Goal: Obtain resource: Obtain resource

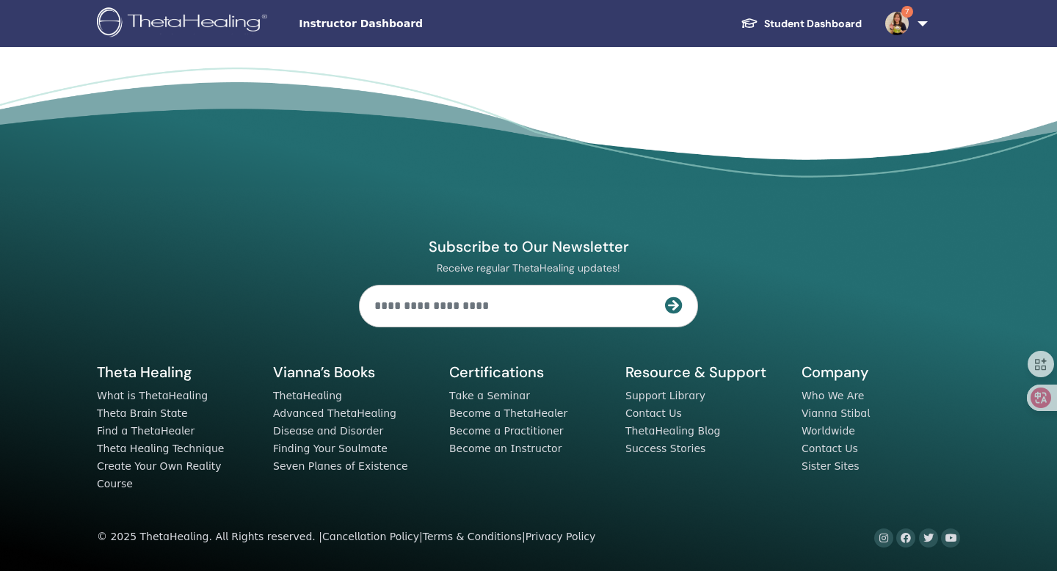
click at [912, 30] on link "7" at bounding box center [903, 23] width 60 height 47
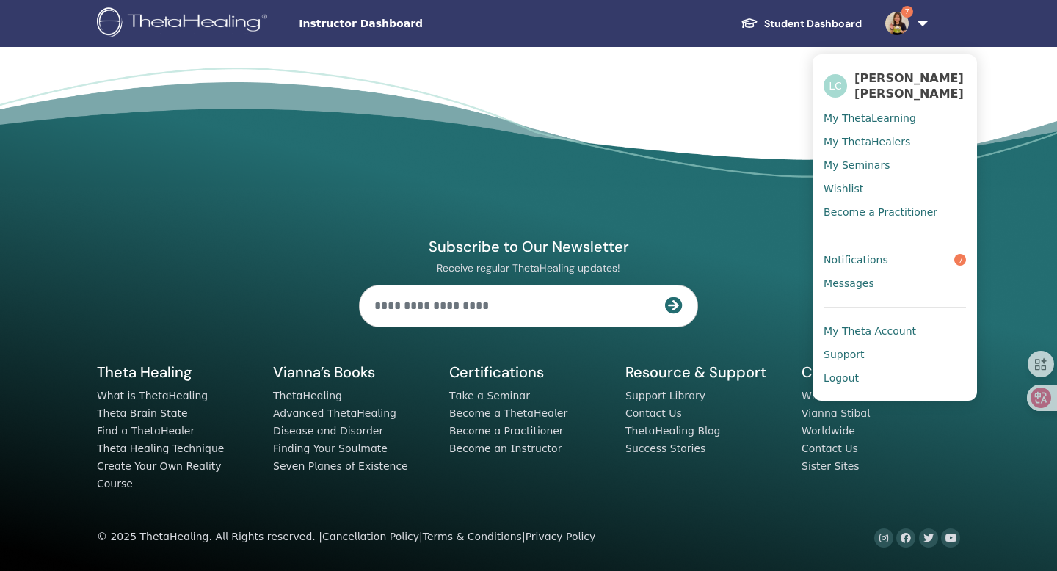
click at [872, 112] on span "My ThetaLearning" at bounding box center [870, 118] width 92 height 13
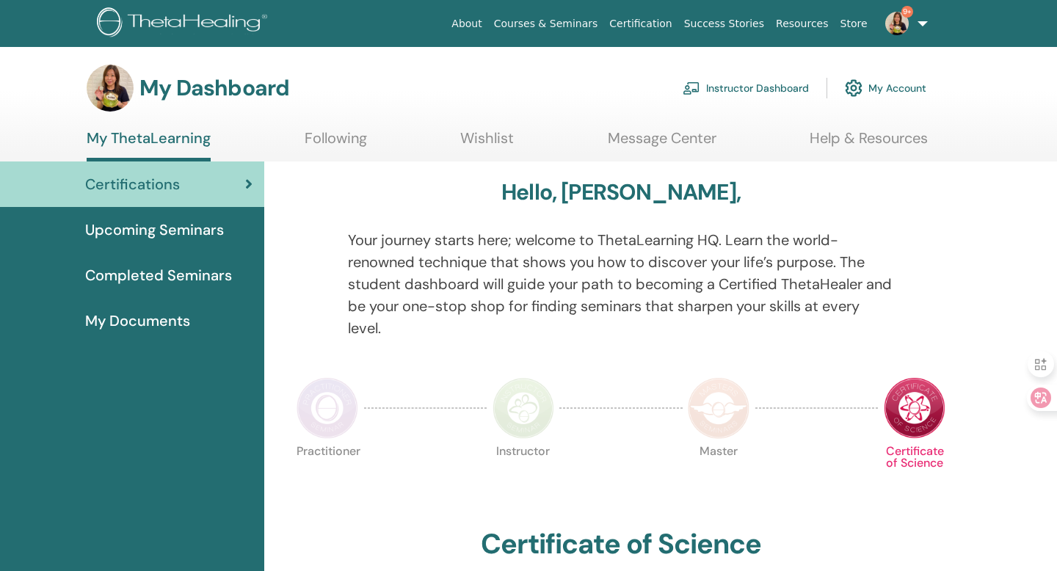
click at [697, 85] on img at bounding box center [692, 87] width 18 height 13
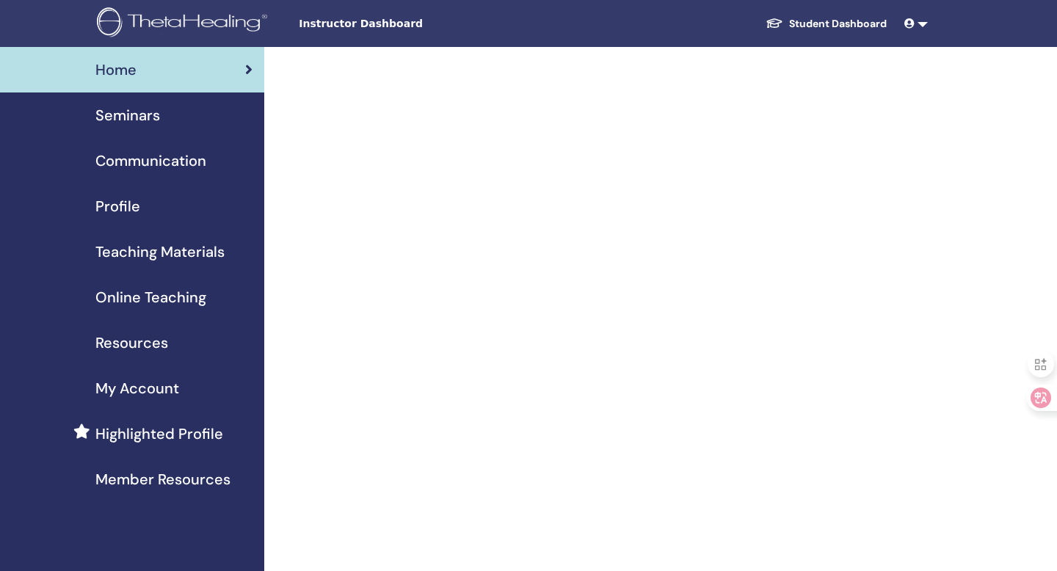
click at [166, 346] on span "Resources" at bounding box center [131, 343] width 73 height 22
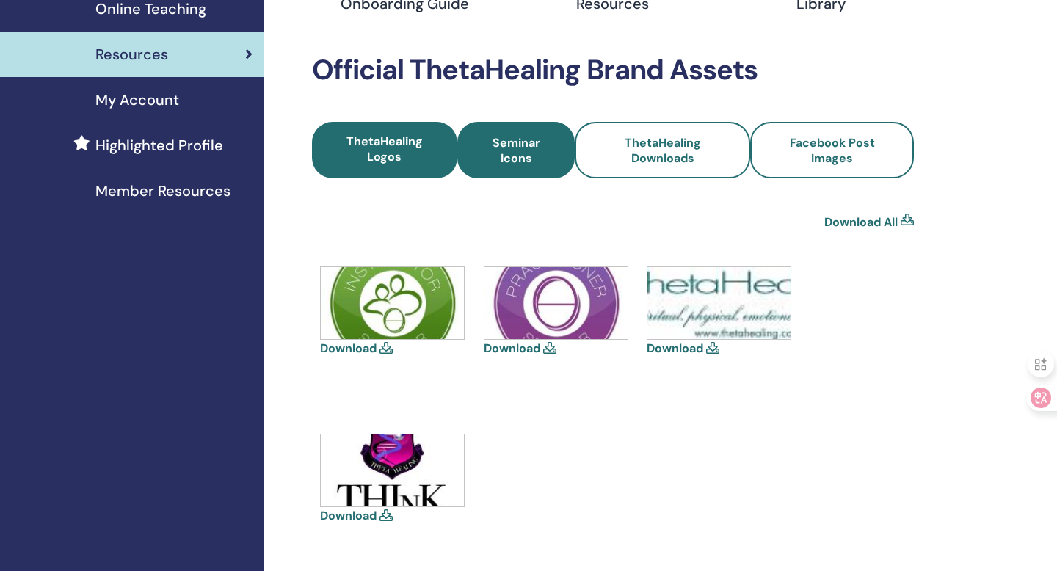
scroll to position [287, 0]
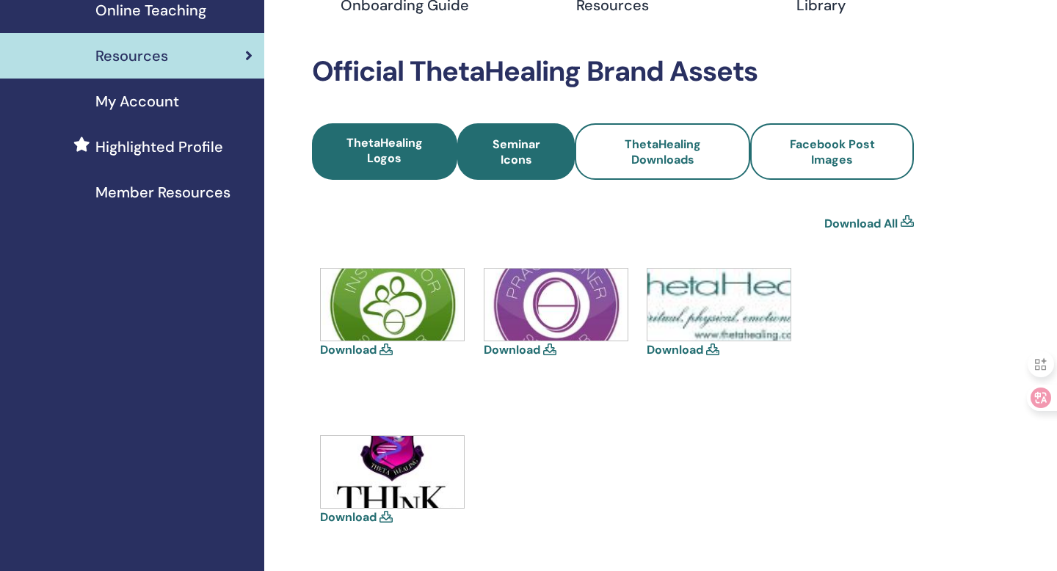
click at [536, 163] on span "Seminar Icons" at bounding box center [516, 152] width 79 height 31
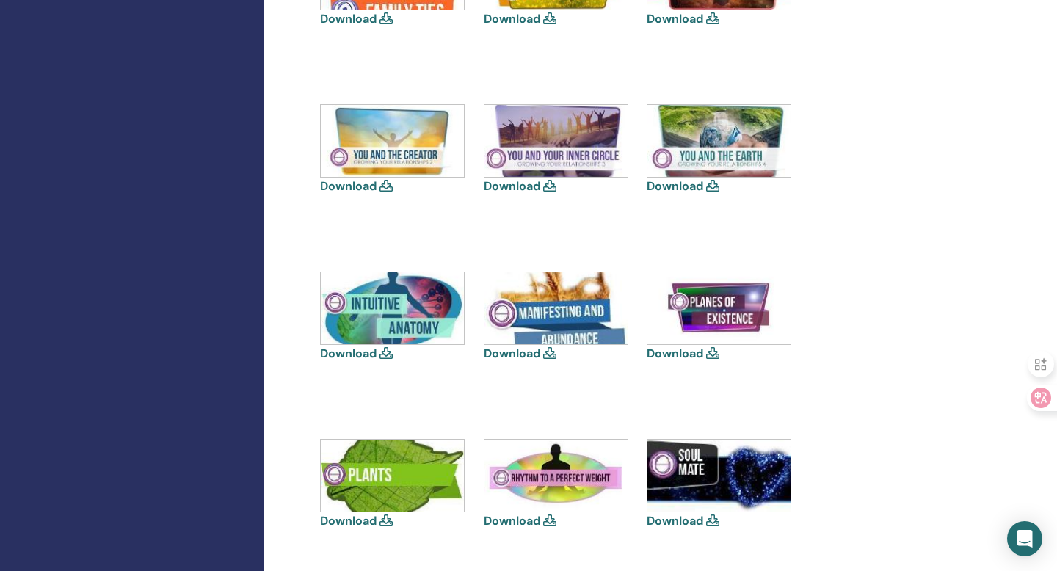
scroll to position [949, 0]
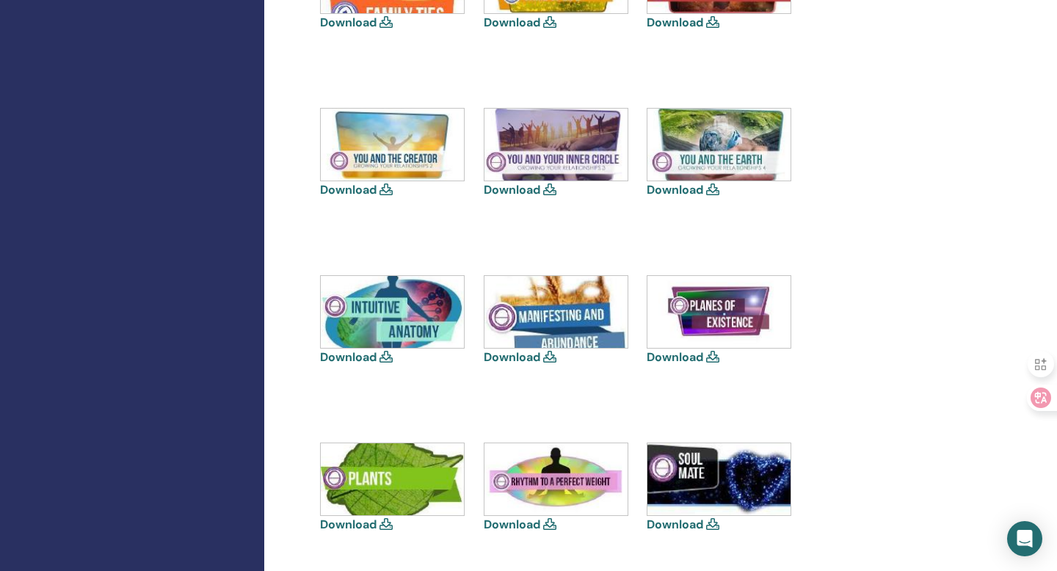
click at [550, 190] on icon at bounding box center [549, 189] width 13 height 12
click at [553, 162] on img at bounding box center [555, 145] width 143 height 72
click at [518, 186] on link "Download" at bounding box center [512, 189] width 57 height 15
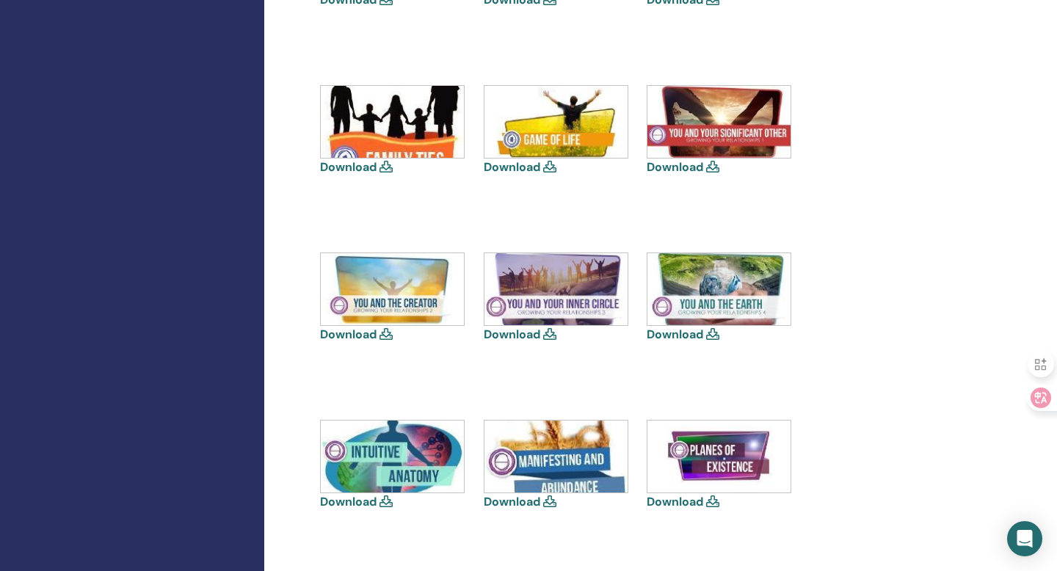
scroll to position [777, 0]
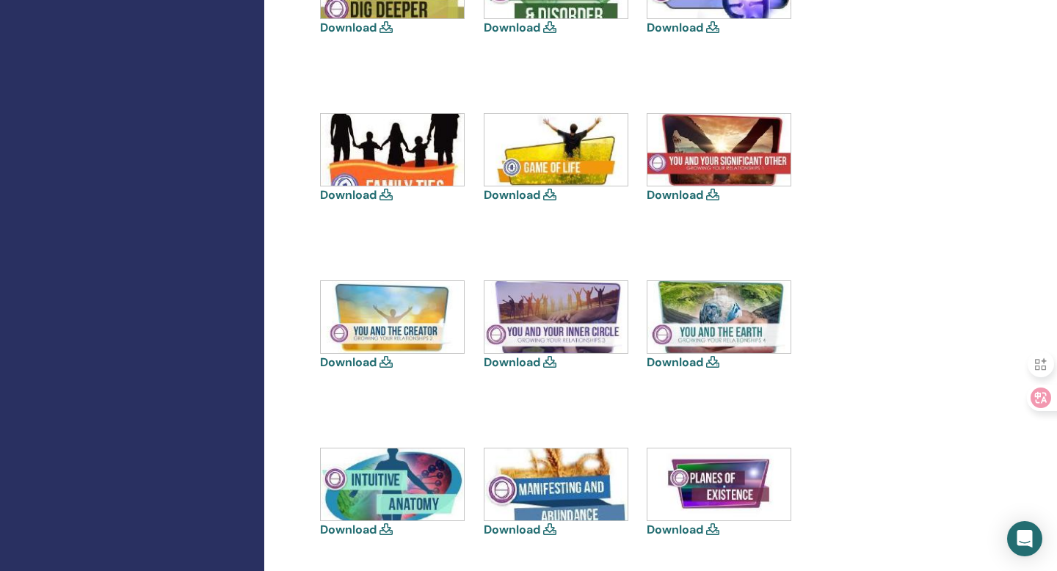
click at [522, 197] on link "Download" at bounding box center [512, 194] width 57 height 15
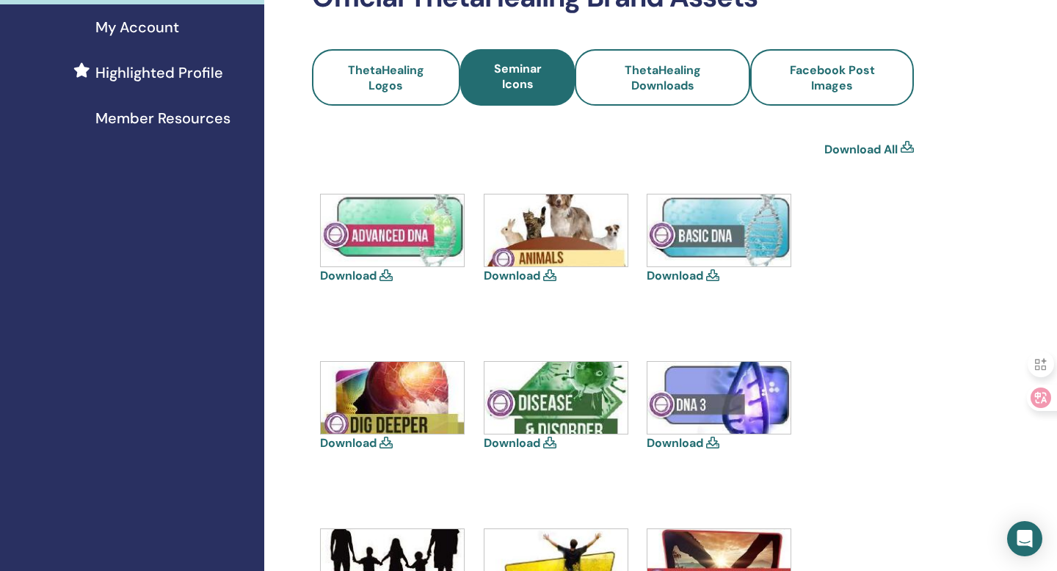
scroll to position [349, 0]
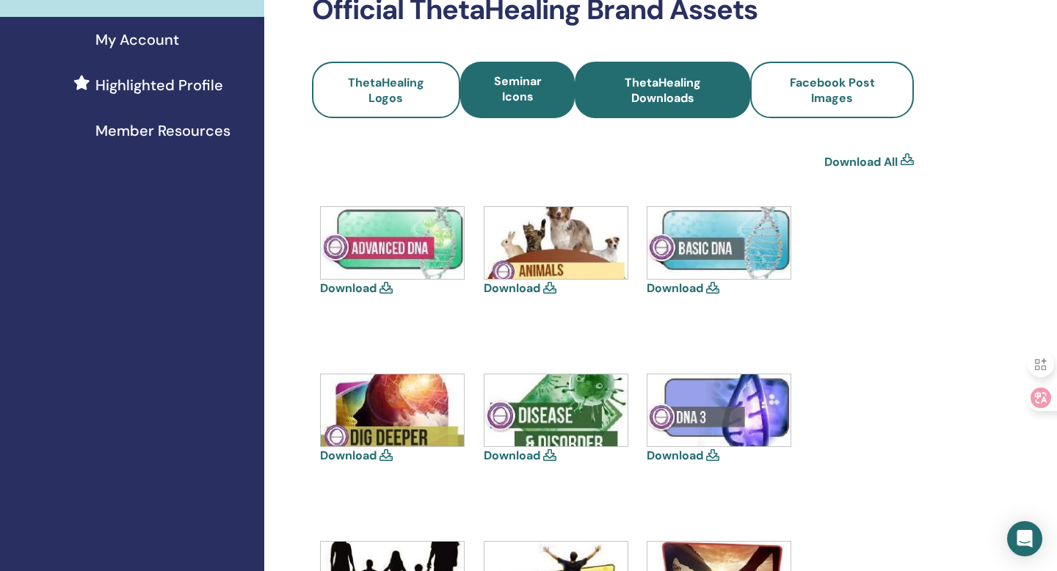
click at [644, 104] on span "ThetaHealing Downloads" at bounding box center [663, 90] width 136 height 31
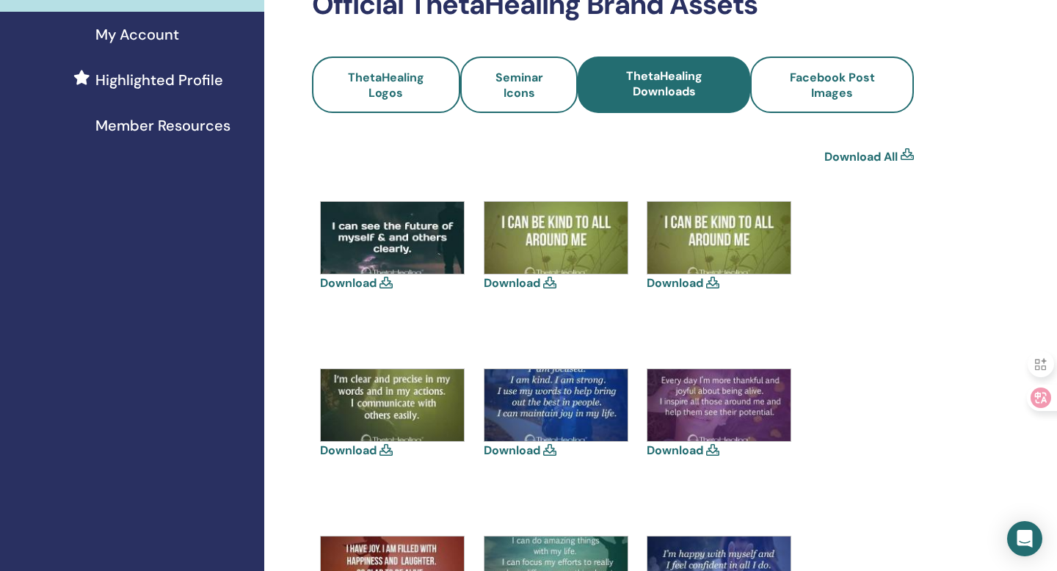
scroll to position [349, 0]
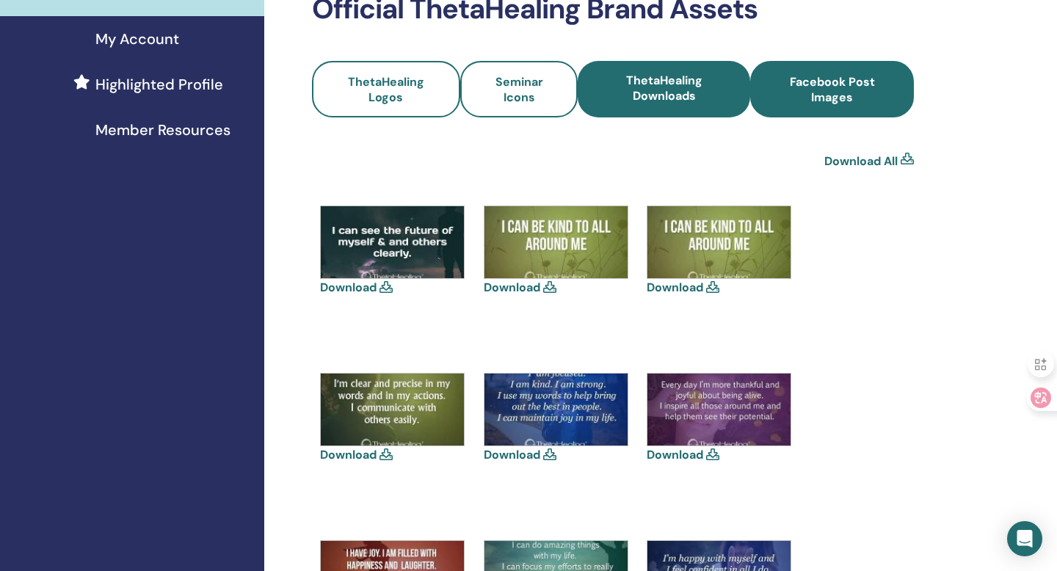
click at [811, 79] on span "Facebook Post Images" at bounding box center [832, 89] width 124 height 31
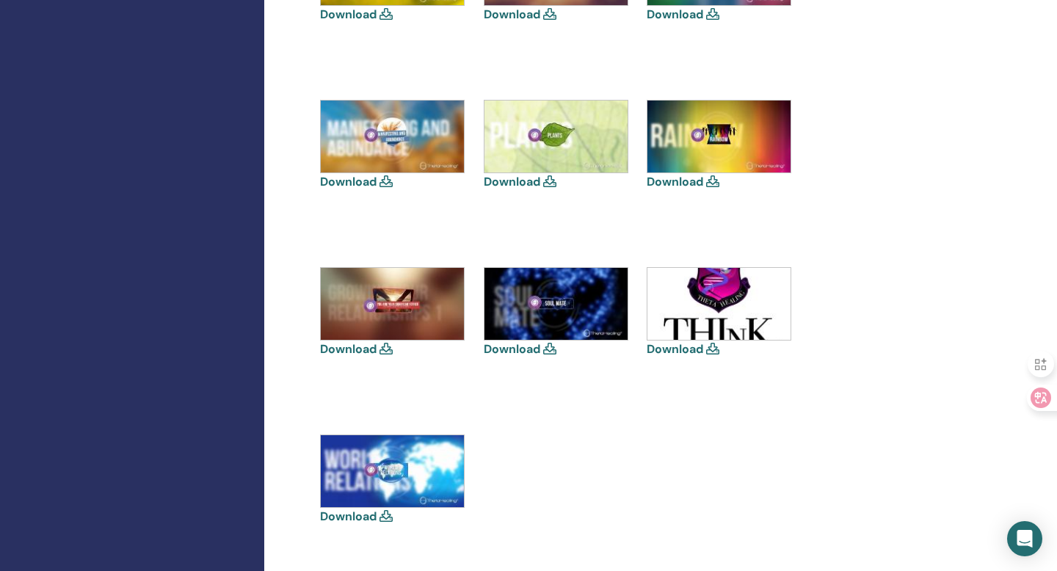
scroll to position [1149, 0]
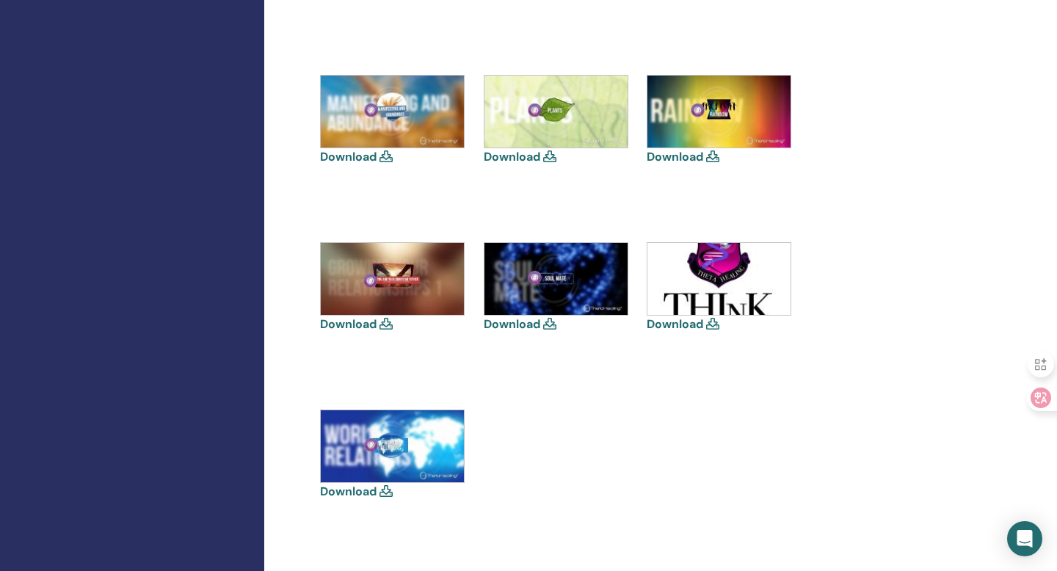
click at [683, 163] on link "Download" at bounding box center [675, 156] width 57 height 15
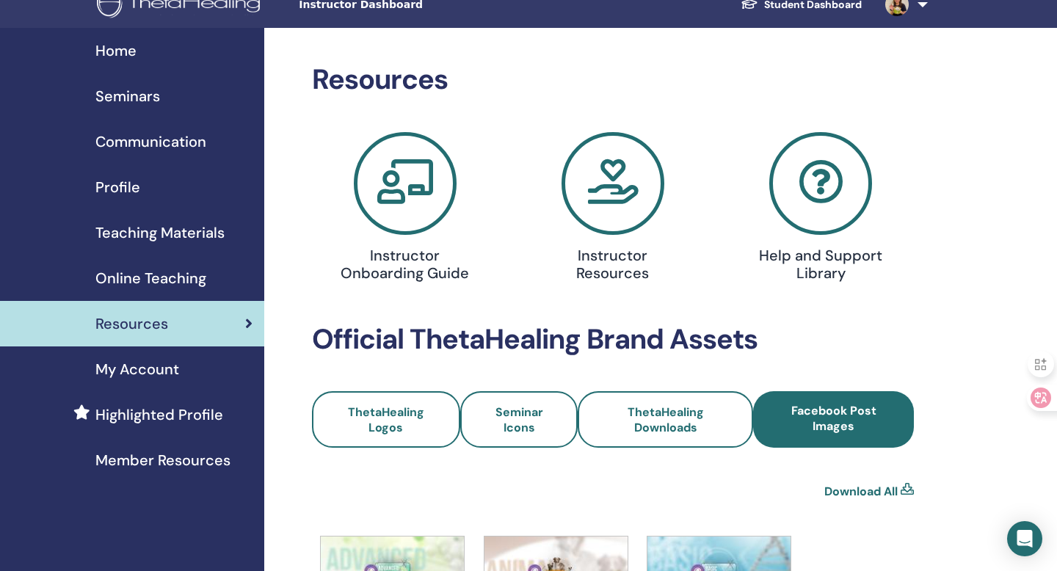
scroll to position [0, 0]
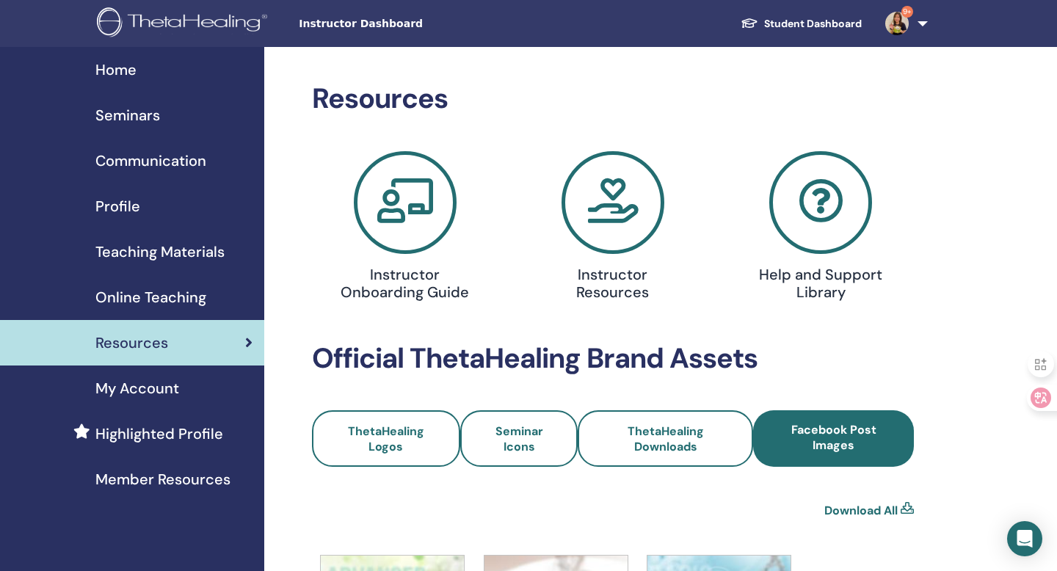
click at [616, 241] on icon at bounding box center [612, 202] width 103 height 103
click at [395, 225] on icon at bounding box center [405, 202] width 103 height 103
click at [170, 294] on span "Online Teaching" at bounding box center [150, 297] width 111 height 22
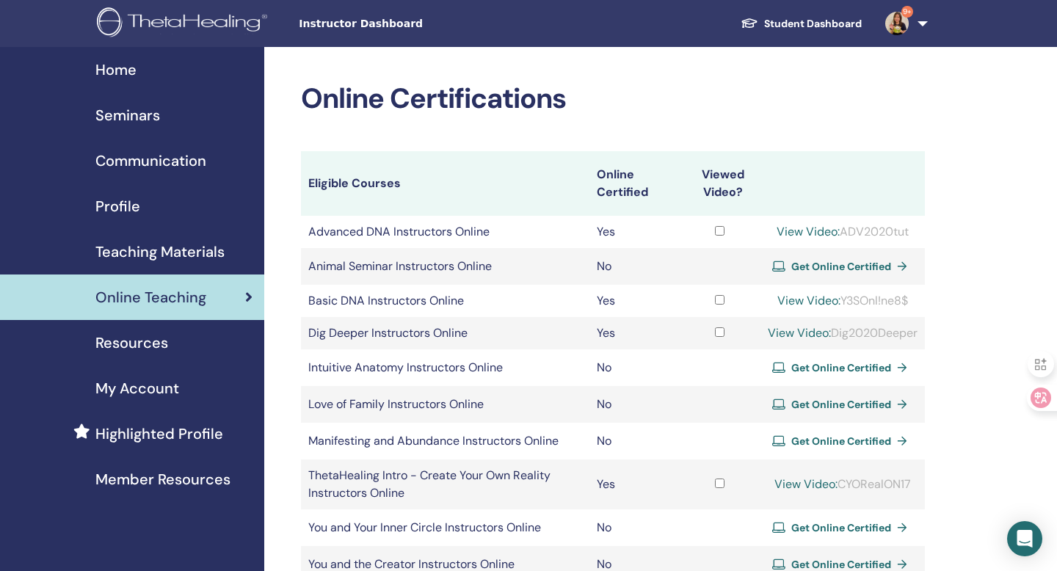
click at [197, 254] on span "Teaching Materials" at bounding box center [159, 252] width 129 height 22
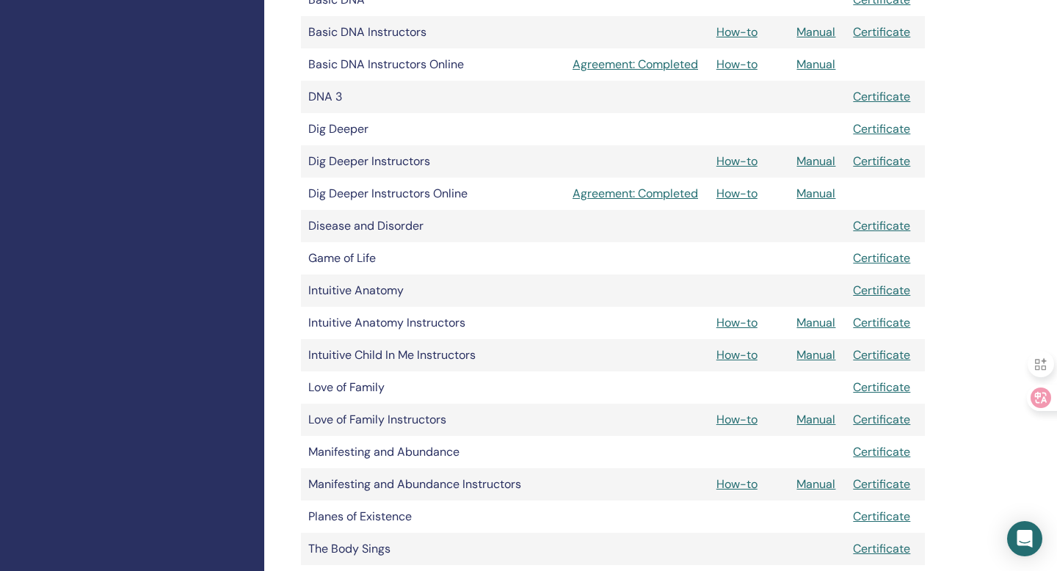
scroll to position [577, 0]
click at [746, 422] on link "How-to" at bounding box center [736, 417] width 41 height 15
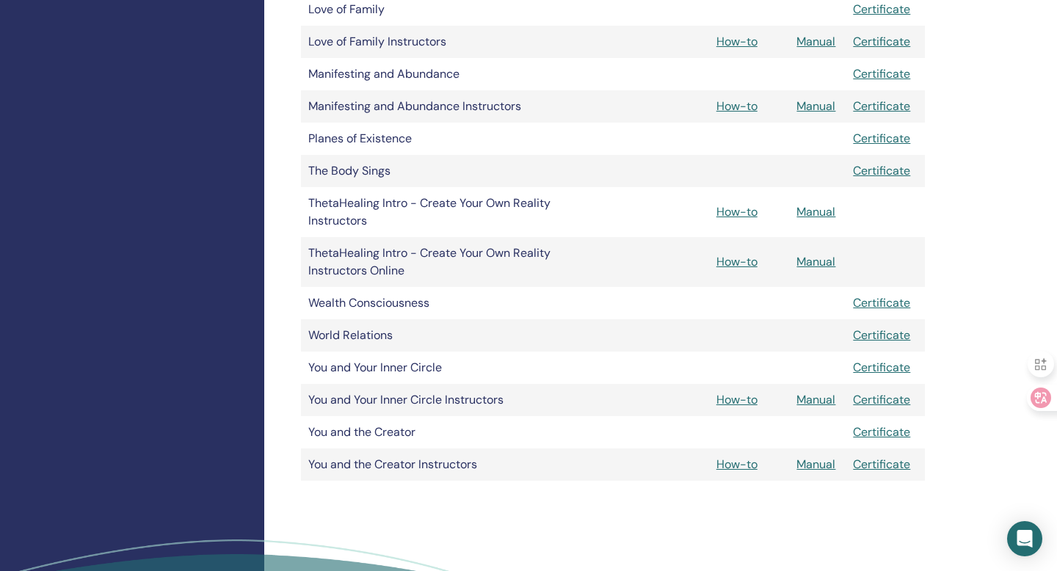
scroll to position [959, 0]
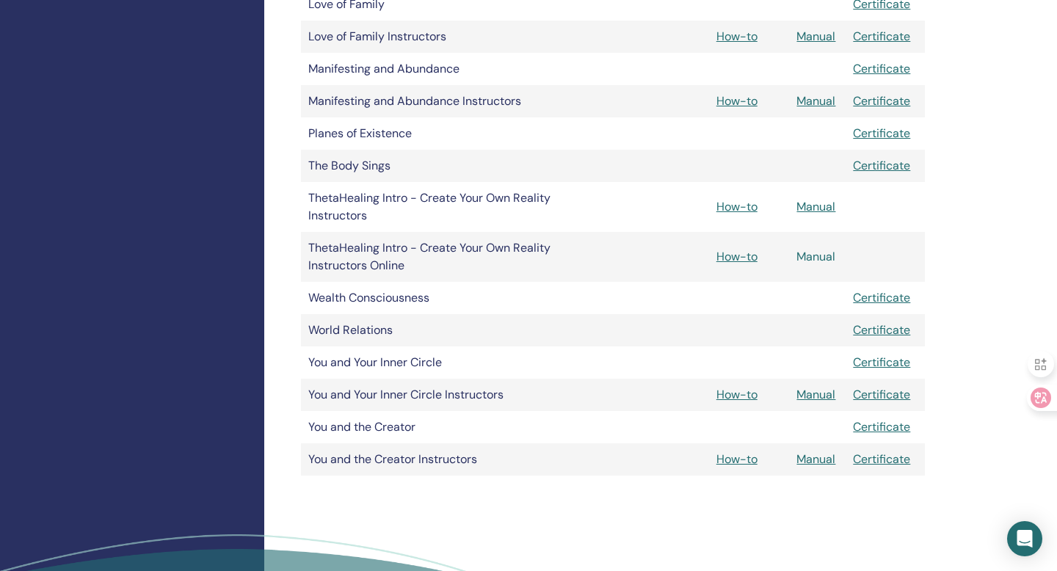
click at [823, 255] on link "Manual" at bounding box center [815, 256] width 39 height 15
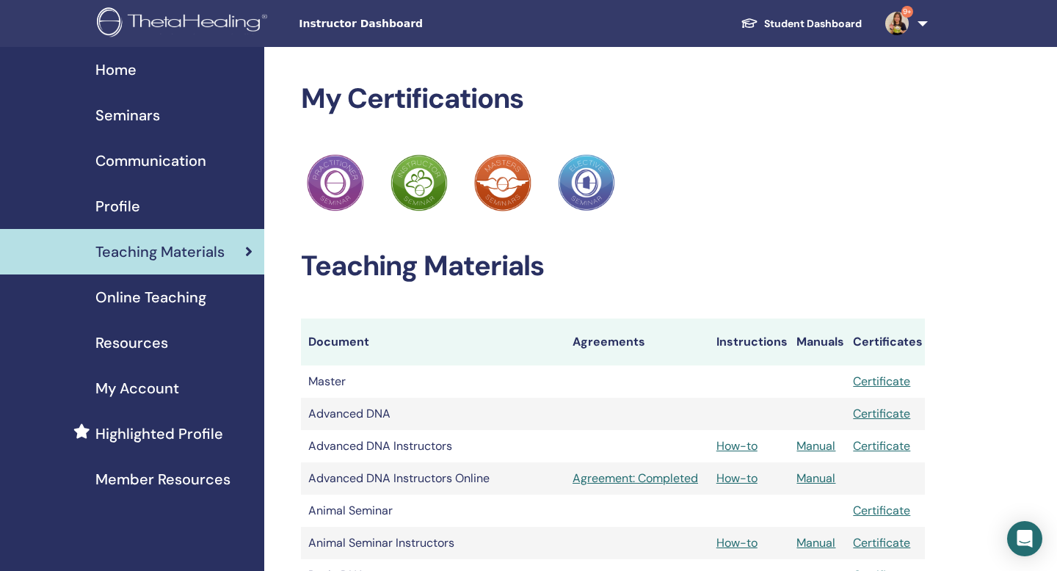
scroll to position [959, 0]
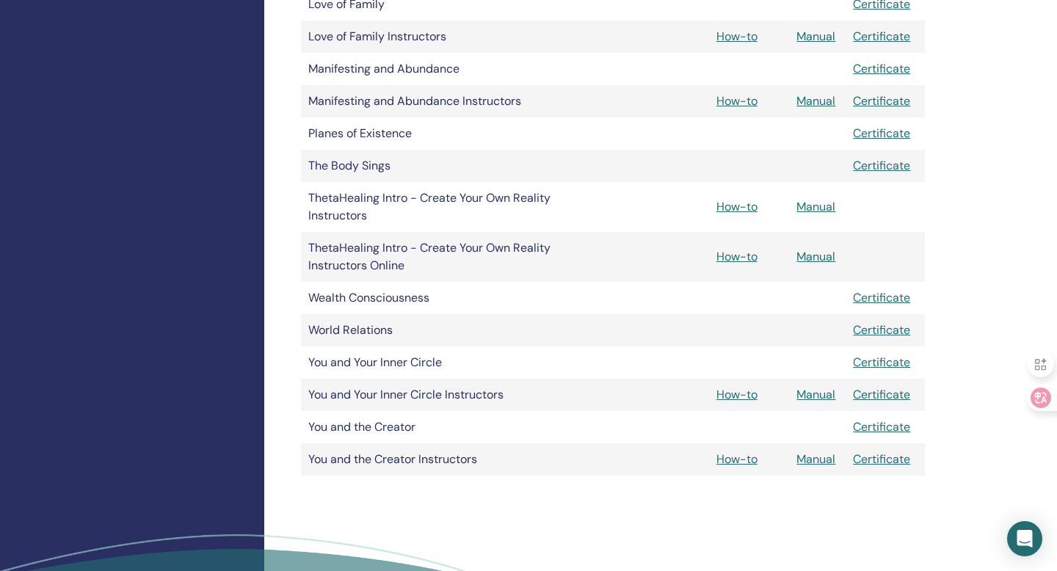
click at [744, 403] on td "How-to" at bounding box center [749, 395] width 81 height 32
click at [746, 395] on link "How-to" at bounding box center [736, 394] width 41 height 15
